Goal: Task Accomplishment & Management: Use online tool/utility

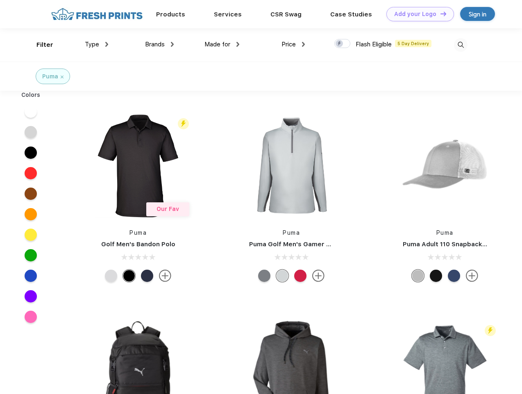
scroll to position [0, 0]
click at [417, 14] on link "Add your Logo Design Tool" at bounding box center [421, 14] width 68 height 14
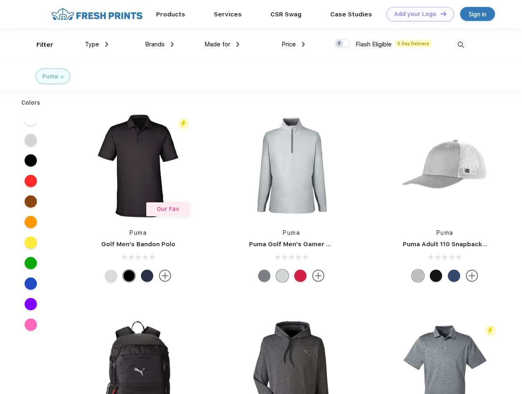
click at [0, 0] on div "Design Tool" at bounding box center [0, 0] width 0 height 0
click at [440, 14] on link "Add your Logo Design Tool" at bounding box center [421, 14] width 68 height 14
click at [39, 45] on div "Filter" at bounding box center [44, 44] width 17 height 9
click at [97, 44] on span "Type" at bounding box center [92, 44] width 14 height 7
click at [159, 44] on span "Brands" at bounding box center [155, 44] width 20 height 7
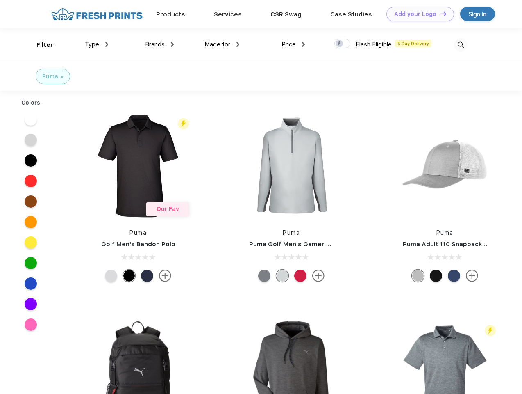
click at [222, 44] on span "Made for" at bounding box center [218, 44] width 26 height 7
click at [294, 44] on span "Price" at bounding box center [289, 44] width 14 height 7
click at [343, 44] on div at bounding box center [343, 43] width 16 height 9
click at [340, 44] on input "checkbox" at bounding box center [337, 41] width 5 height 5
click at [461, 45] on img at bounding box center [461, 45] width 14 height 14
